Goal: Task Accomplishment & Management: Use online tool/utility

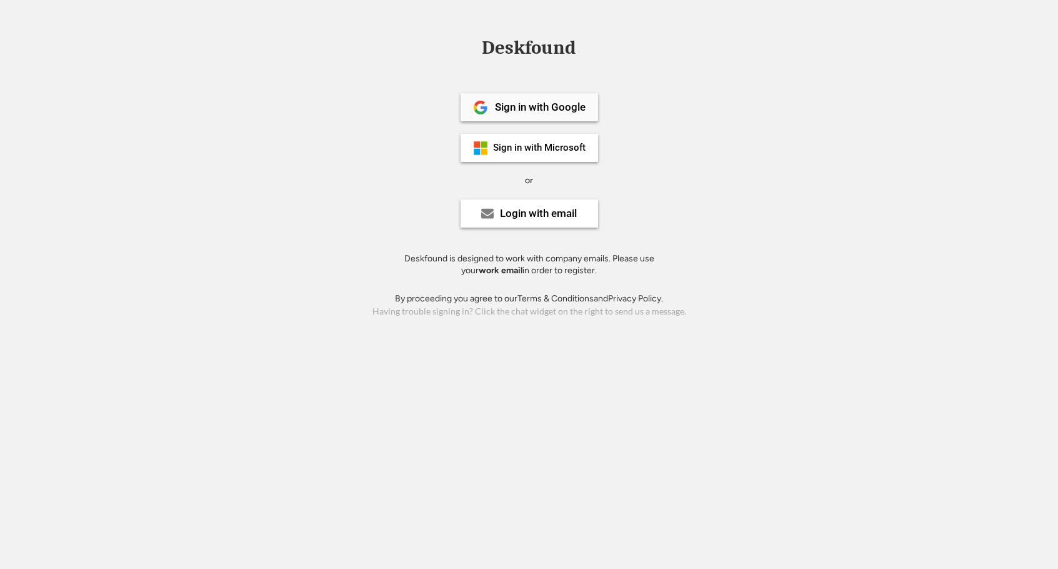
click at [584, 112] on div "Sign in with Google" at bounding box center [540, 107] width 91 height 11
click at [535, 102] on div "Sign in with Google" at bounding box center [540, 107] width 91 height 11
